Goal: Use online tool/utility: Utilize a website feature to perform a specific function

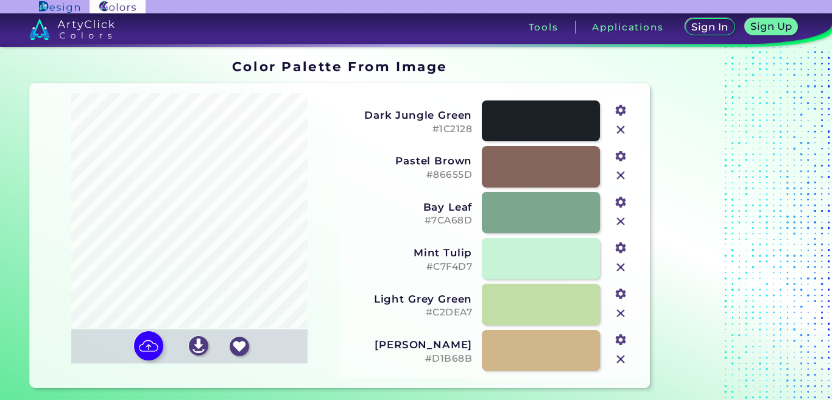
type input "#1c2128"
type input "#86655d"
type input "#7ca68d"
type input "#c7f4d7"
type input "#c2dea7"
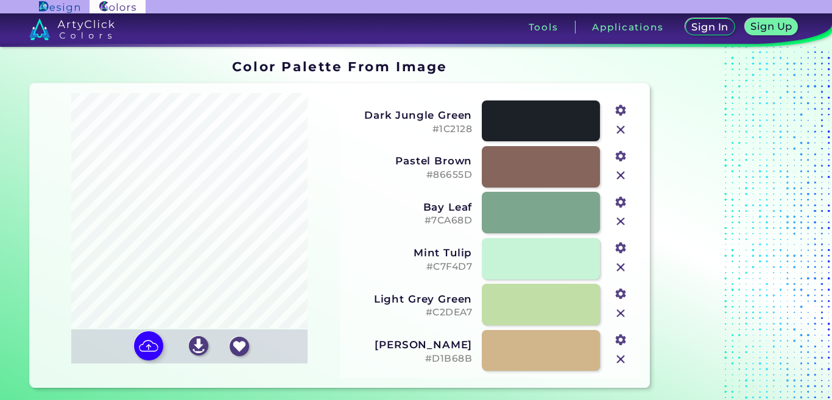
type input "#d1b68b"
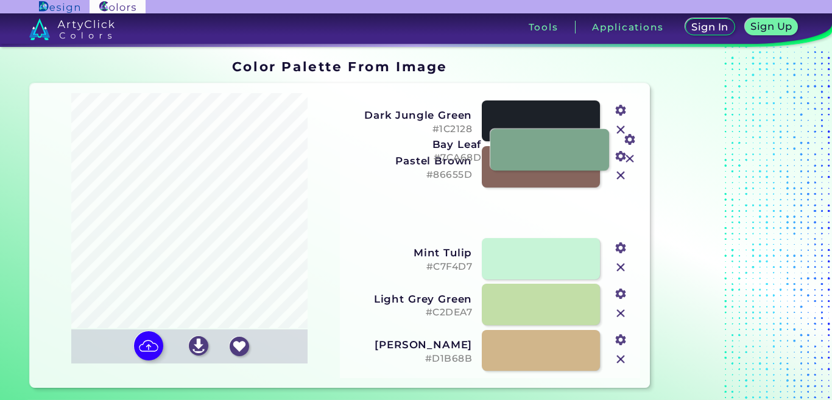
drag, startPoint x: 507, startPoint y: 207, endPoint x: 514, endPoint y: 147, distance: 60.2
click at [514, 147] on link at bounding box center [550, 150] width 119 height 42
click at [512, 171] on link at bounding box center [550, 150] width 119 height 42
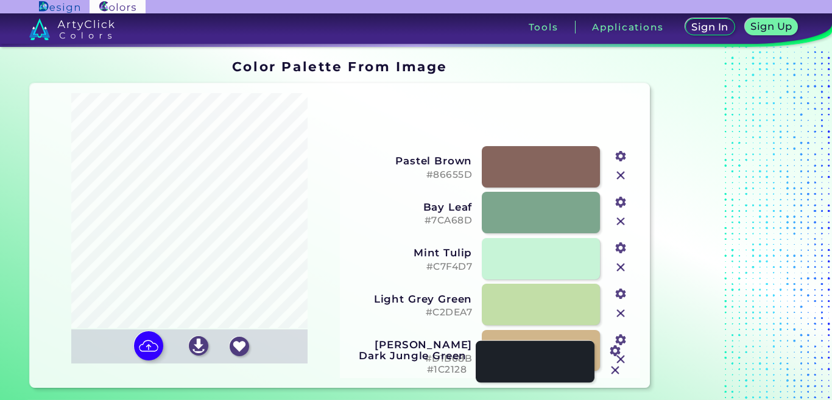
click at [517, 364] on link at bounding box center [535, 362] width 119 height 42
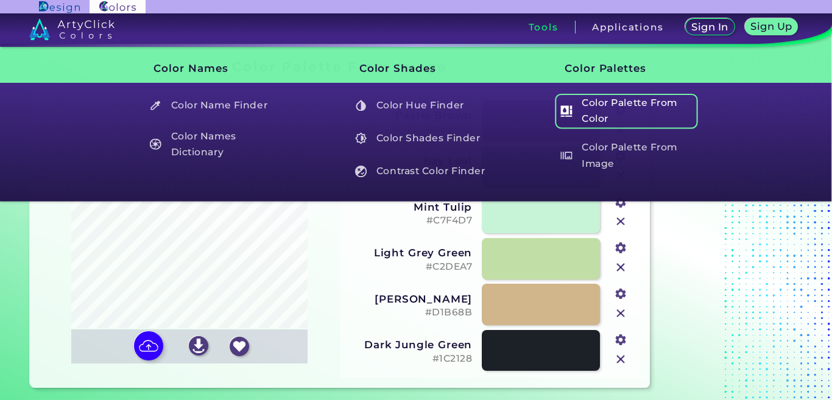
click at [612, 116] on h5 "Color Palette From Color" at bounding box center [626, 111] width 143 height 35
